Goal: Task Accomplishment & Management: Manage account settings

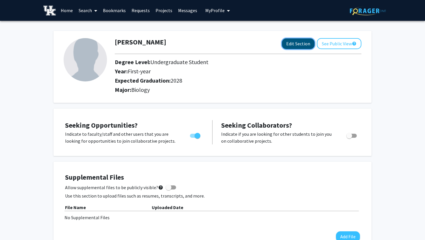
click at [284, 43] on button "Edit Section" at bounding box center [298, 43] width 33 height 11
select select "first-year"
select select "2028"
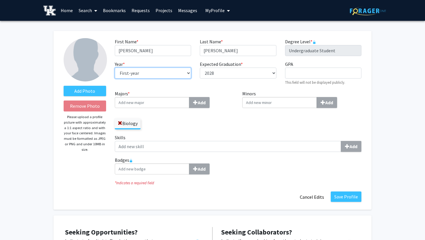
click at [149, 73] on select "--- First-year Sophomore Junior Senior Postbaccalaureate Certificate" at bounding box center [153, 73] width 76 height 11
select select "sophomore"
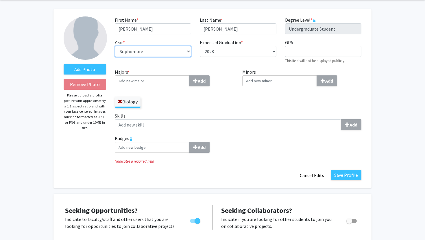
scroll to position [22, 0]
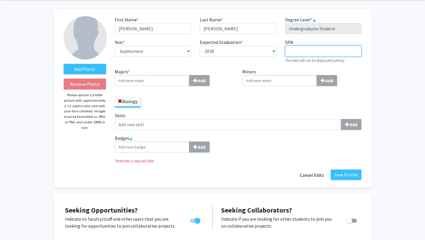
click at [317, 51] on input "GPA required" at bounding box center [323, 51] width 76 height 11
type input "4.0"
click at [242, 108] on div "Minors Add" at bounding box center [302, 90] width 128 height 44
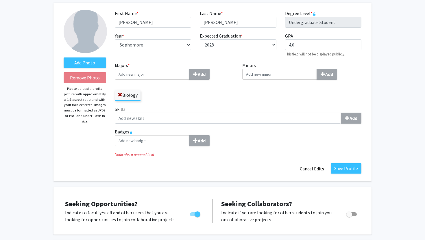
scroll to position [31, 0]
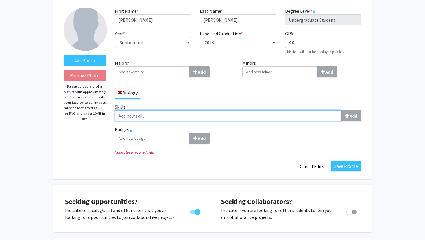
click at [205, 114] on input "Skills Add" at bounding box center [228, 115] width 226 height 11
click at [248, 114] on input "Skills Add" at bounding box center [228, 115] width 226 height 11
type input "Organization"
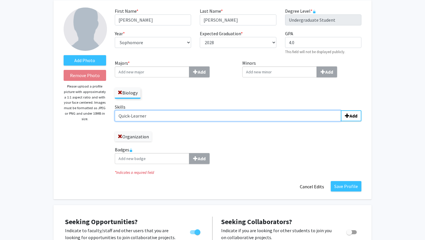
type input "Quick-Learner"
type input "Computer Literacy"
type input "Problem Solving"
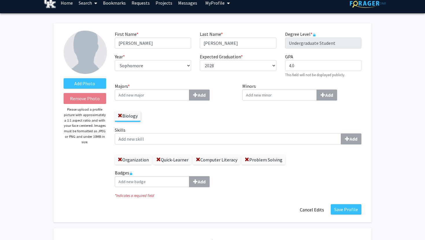
scroll to position [1, 0]
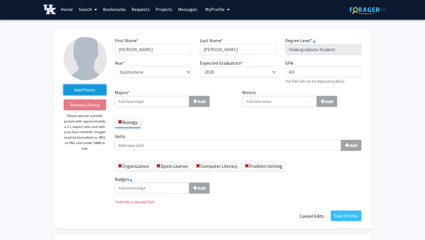
click at [73, 92] on label "Add Photo" at bounding box center [85, 90] width 42 height 10
click at [0, 0] on input "Add Photo" at bounding box center [0, 0] width 0 height 0
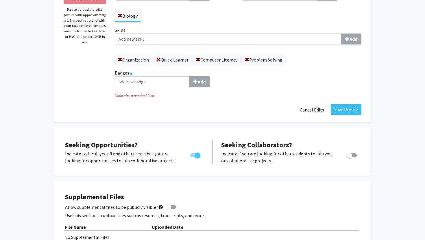
scroll to position [107, 0]
click at [348, 109] on button "Save Profile" at bounding box center [345, 110] width 31 height 10
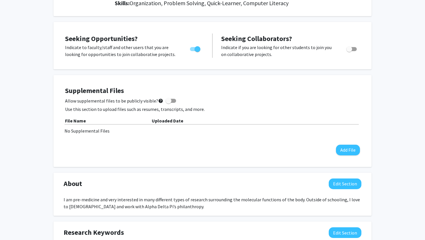
scroll to position [107, 0]
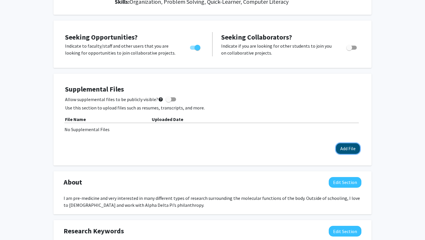
click at [346, 145] on button "Add File" at bounding box center [348, 148] width 24 height 11
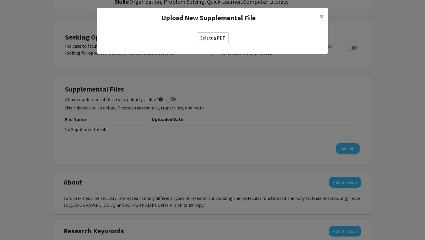
click at [206, 36] on label "Select a PDF" at bounding box center [212, 37] width 32 height 11
click at [0, 0] on input "Select a PDF" at bounding box center [0, 0] width 0 height 0
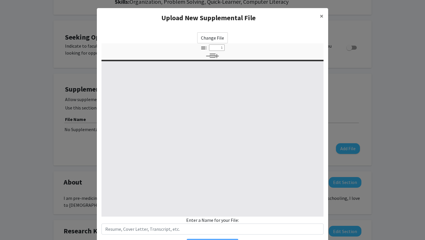
select select "custom"
type input "0"
select select "custom"
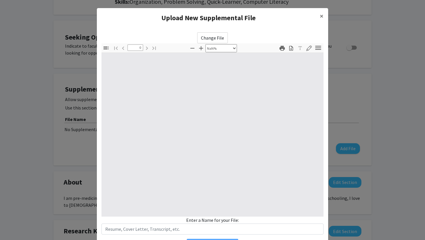
type input "1"
select select "auto"
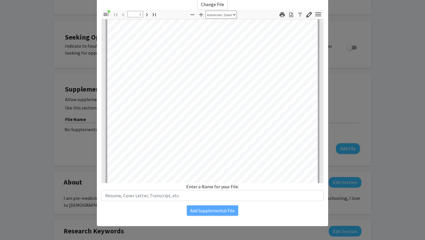
scroll to position [0, 0]
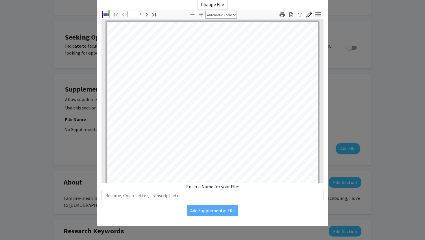
click at [107, 15] on icon "button" at bounding box center [106, 14] width 7 height 7
click at [65, 118] on modal-container "Upload New Supplemental File × Change File Thumbnails Document Outline Attachme…" at bounding box center [212, 120] width 425 height 240
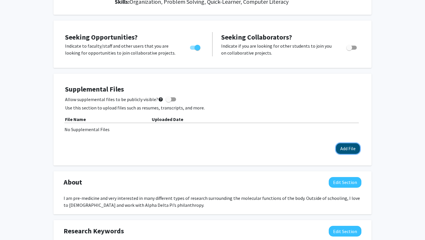
click at [339, 149] on button "Add File" at bounding box center [348, 148] width 24 height 11
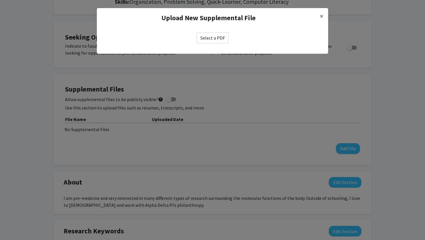
click at [214, 42] on label "Select a PDF" at bounding box center [212, 37] width 32 height 11
click at [0, 0] on input "Select a PDF" at bounding box center [0, 0] width 0 height 0
select select "custom"
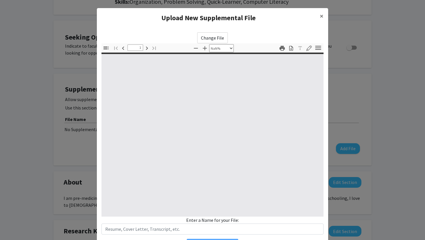
type input "0"
select select "custom"
type input "1"
select select "auto"
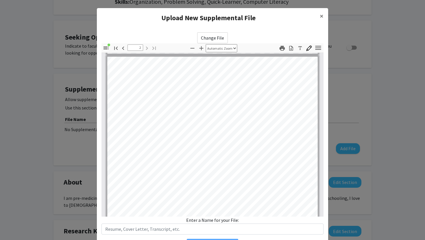
type input "1"
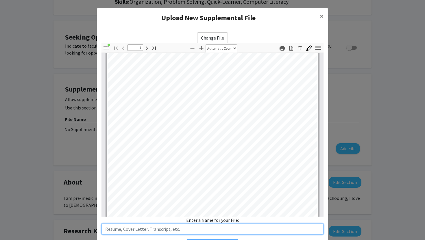
click at [141, 229] on input "text" at bounding box center [212, 229] width 222 height 11
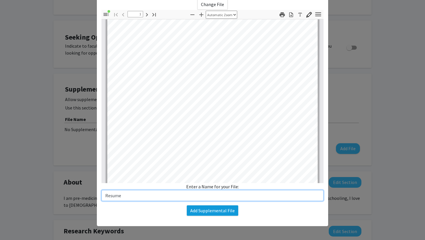
type input "Resume"
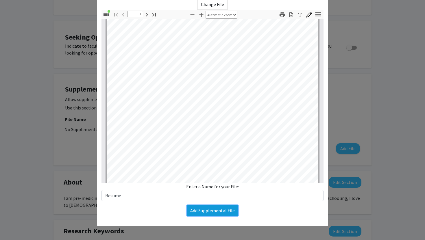
click at [199, 210] on button "Add Supplemental File" at bounding box center [212, 210] width 51 height 10
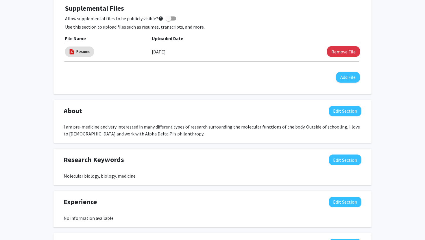
scroll to position [188, 0]
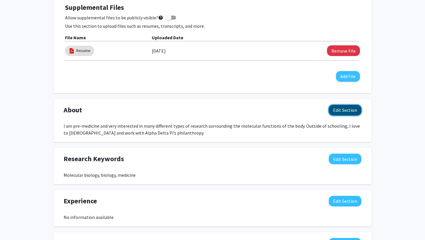
click at [341, 109] on button "Edit Section" at bounding box center [344, 110] width 33 height 11
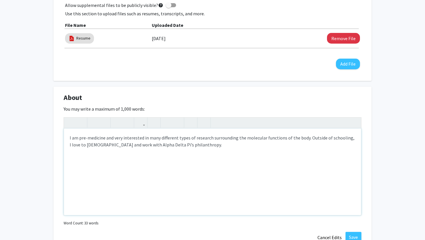
scroll to position [202, 0]
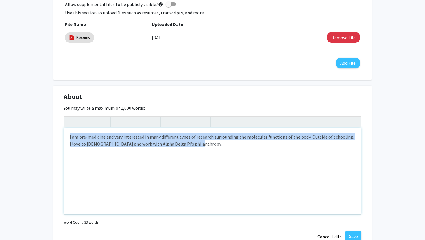
drag, startPoint x: 69, startPoint y: 138, endPoint x: 210, endPoint y: 151, distance: 141.6
click at [210, 151] on div "I am pre-medicine and very interested in many different types of research surro…" at bounding box center [212, 171] width 297 height 87
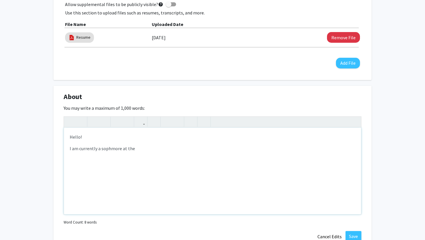
type textarea "<p>Hello!</p><p>I am currently a sophmore at the&nbsp;</p>"
